Goal: Task Accomplishment & Management: Manage account settings

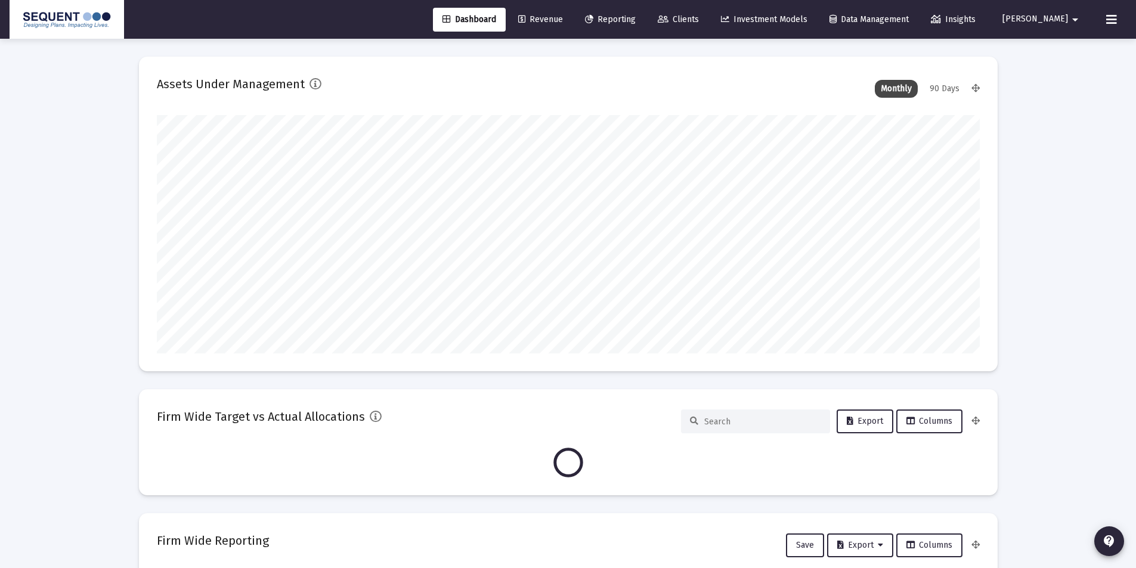
scroll to position [239, 823]
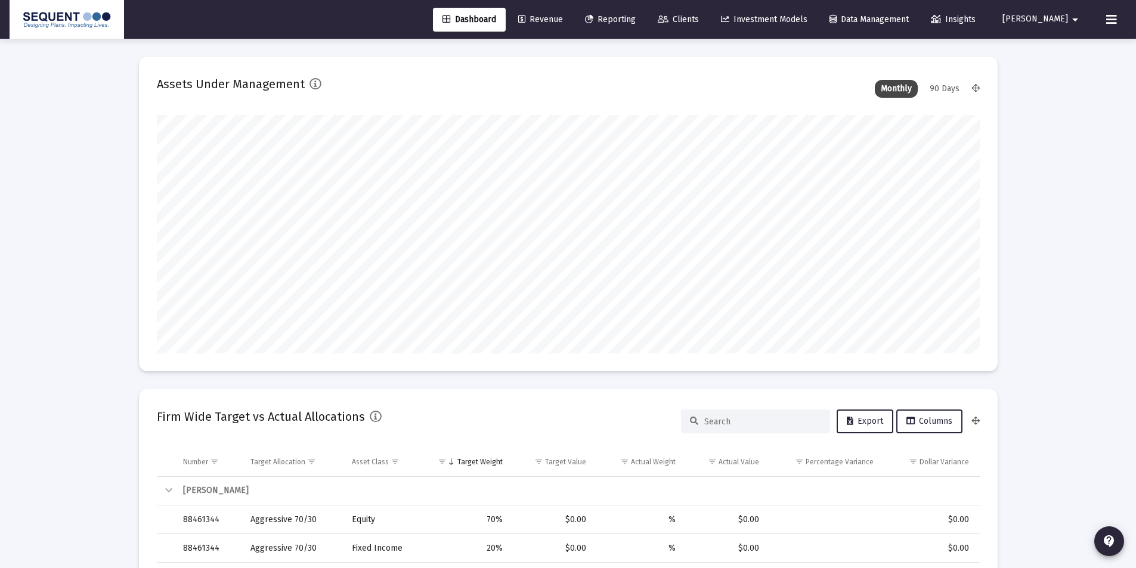
type input "[DATE]"
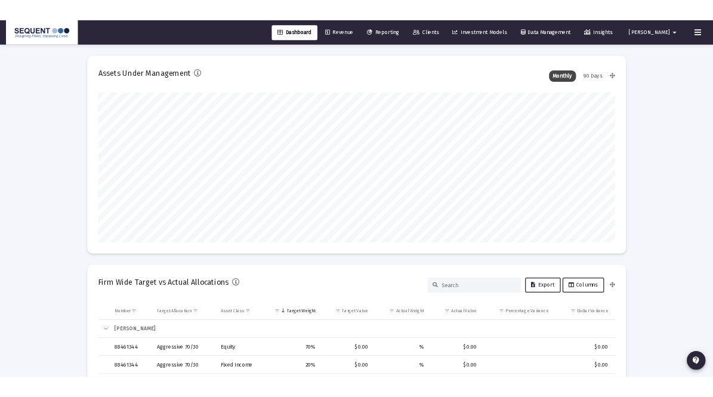
scroll to position [239, 385]
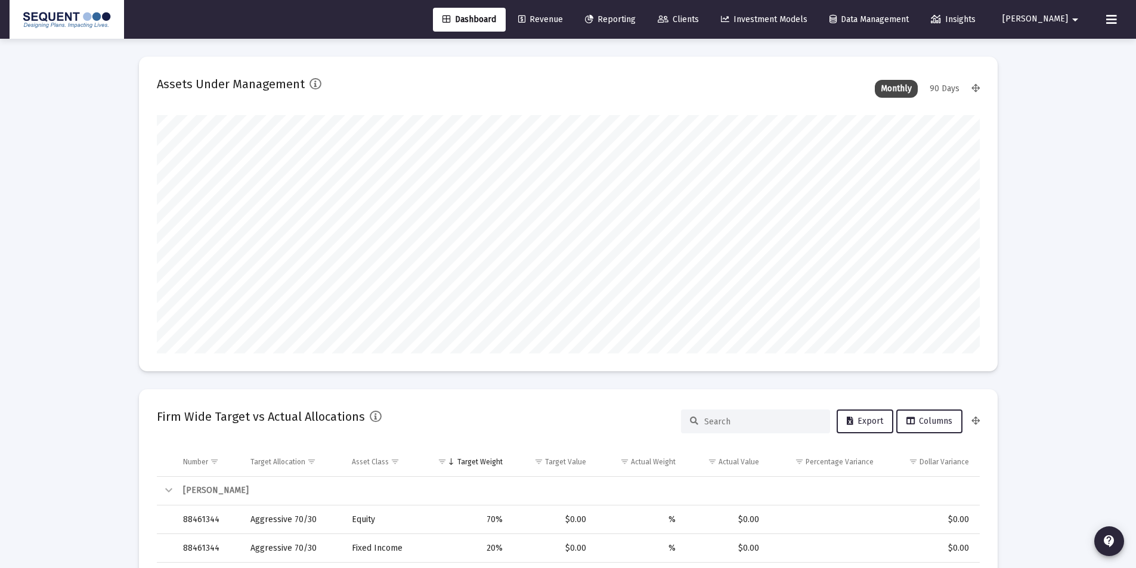
click at [699, 21] on span "Clients" at bounding box center [678, 19] width 41 height 10
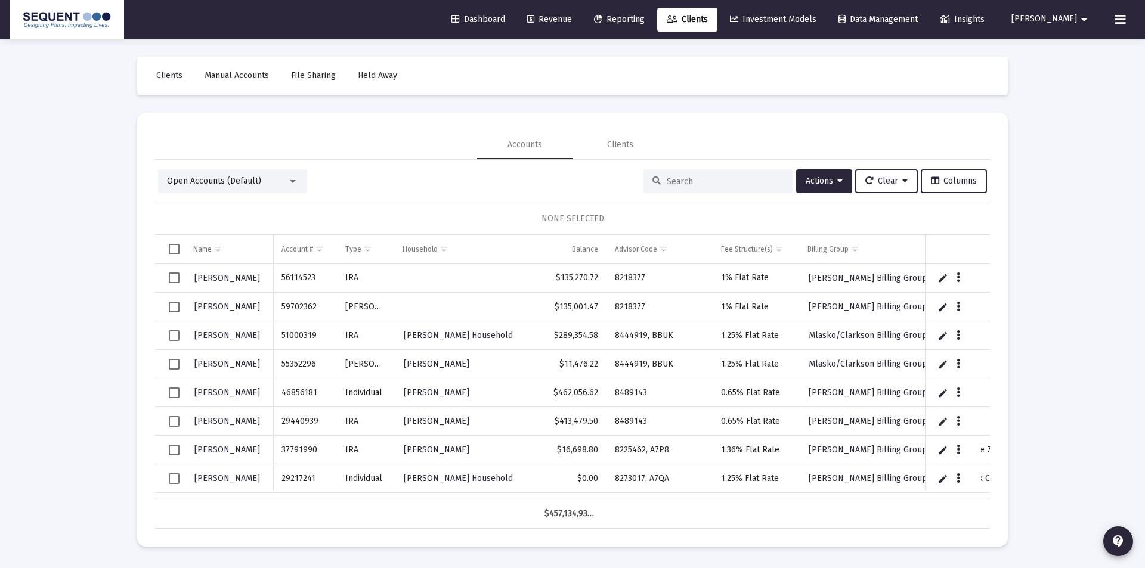
click at [709, 183] on input at bounding box center [725, 182] width 117 height 10
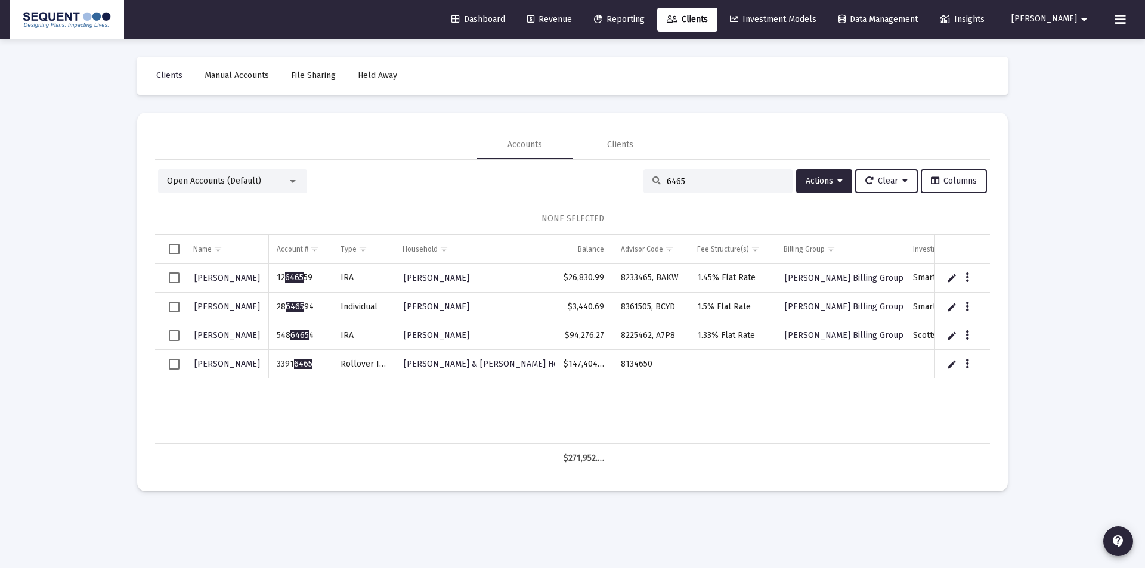
type input "6465"
drag, startPoint x: 314, startPoint y: 365, endPoint x: 277, endPoint y: 367, distance: 37.0
click at [277, 367] on td "3391 6465" at bounding box center [299, 364] width 63 height 29
copy td "3391 6465"
drag, startPoint x: 660, startPoint y: 363, endPoint x: 620, endPoint y: 369, distance: 40.5
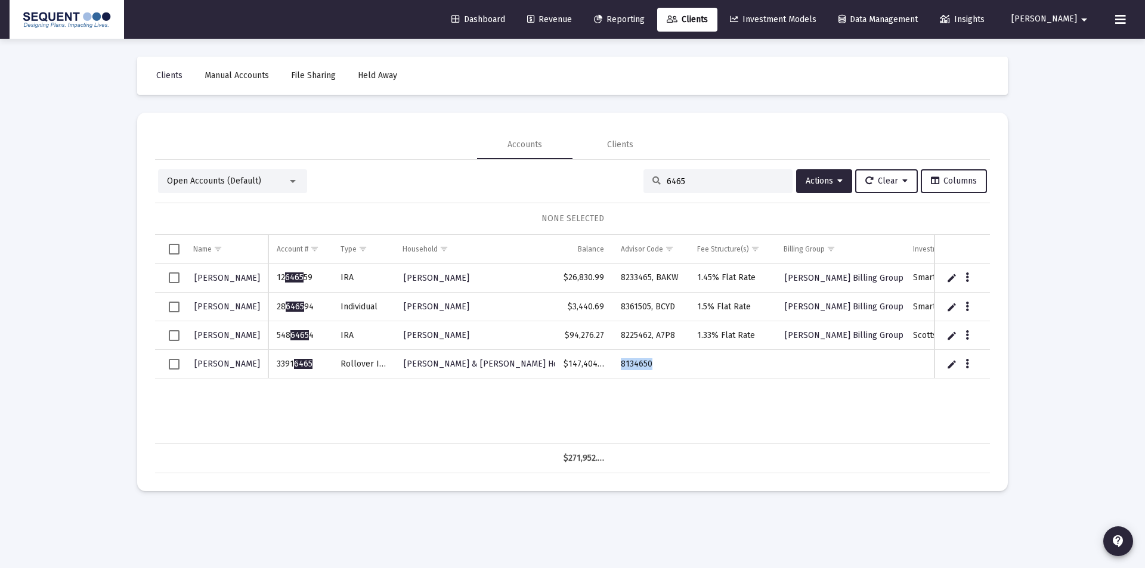
click at [620, 369] on td "8134650" at bounding box center [650, 364] width 76 height 29
copy td "8134650"
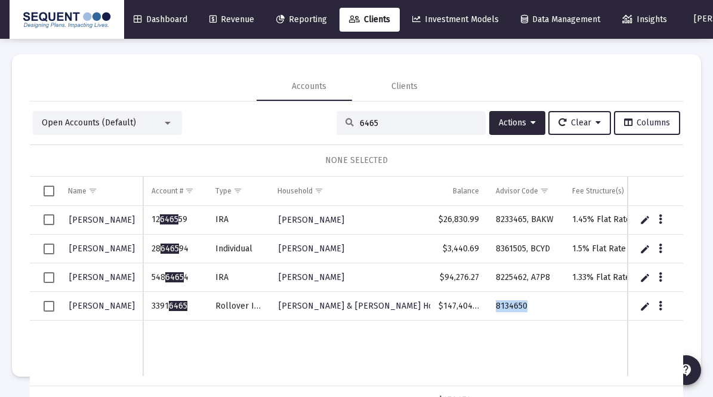
scroll to position [56, 0]
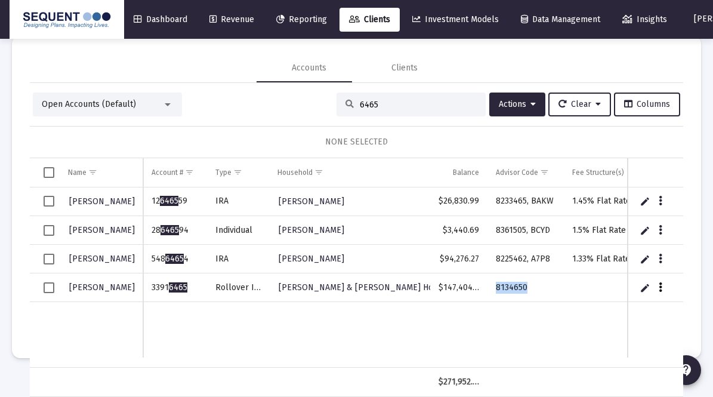
click at [658, 287] on icon "Data grid" at bounding box center [660, 287] width 4 height 14
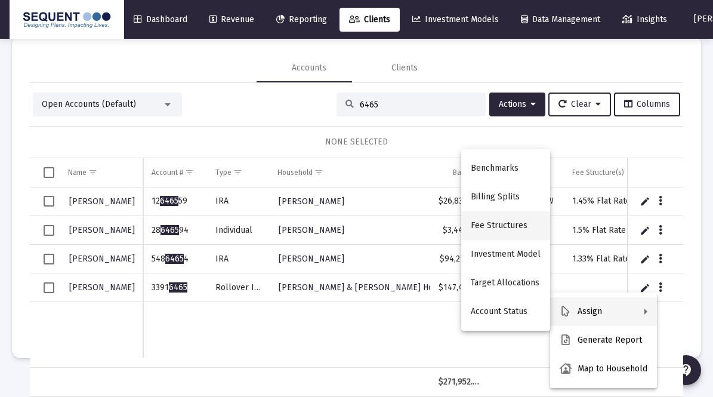
click at [518, 230] on button "Fee Structures" at bounding box center [505, 225] width 89 height 29
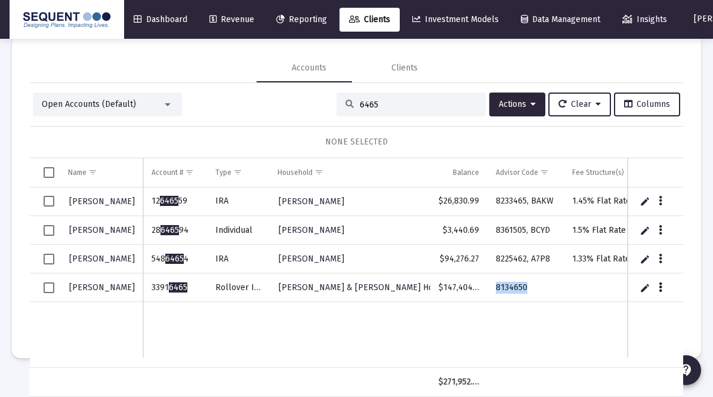
scroll to position [0, 0]
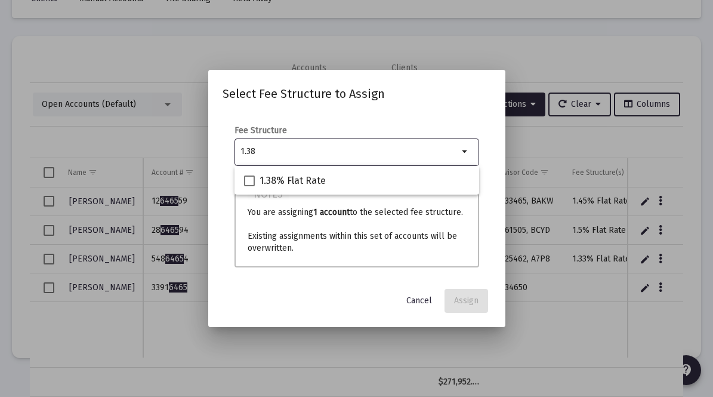
type input "1.38"
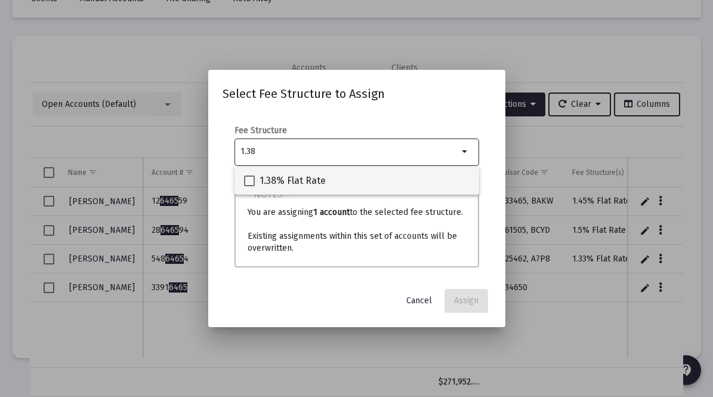
click at [370, 172] on div "1.38% Flat Rate" at bounding box center [356, 180] width 225 height 29
checkbox input "true"
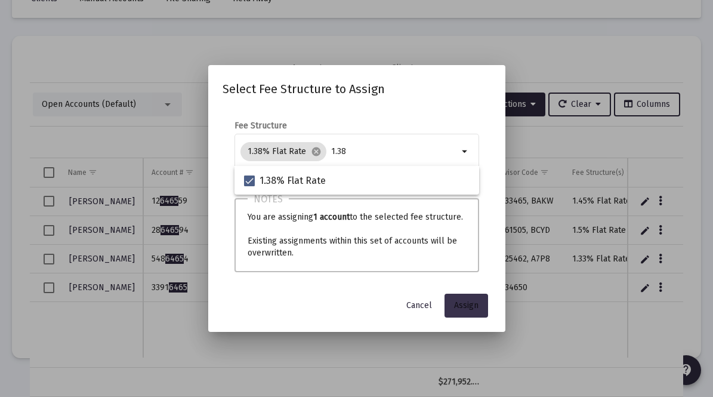
click at [476, 303] on span "Assign" at bounding box center [466, 305] width 24 height 10
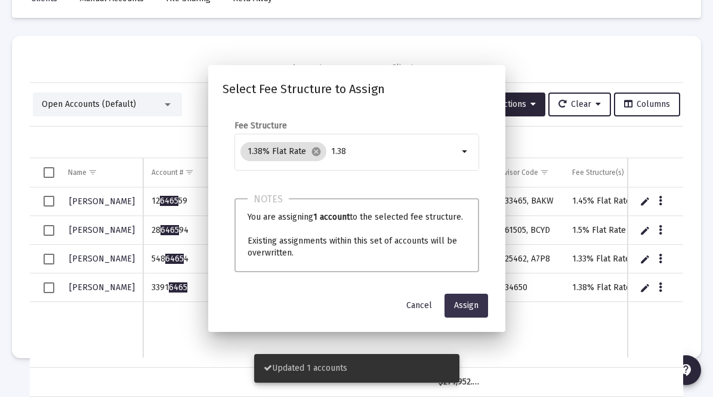
scroll to position [56, 0]
